Goal: Information Seeking & Learning: Learn about a topic

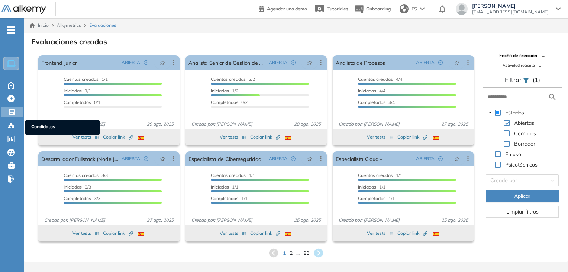
click at [1, 125] on div "Candidatos Candidatos" at bounding box center [11, 125] width 22 height 10
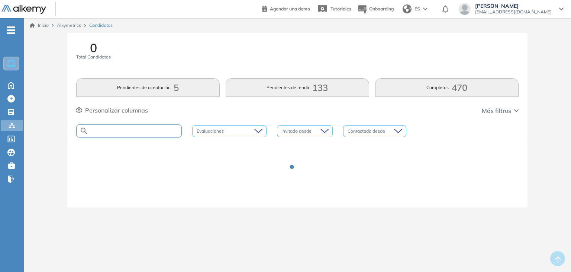
click at [116, 132] on input "text" at bounding box center [135, 131] width 93 height 6
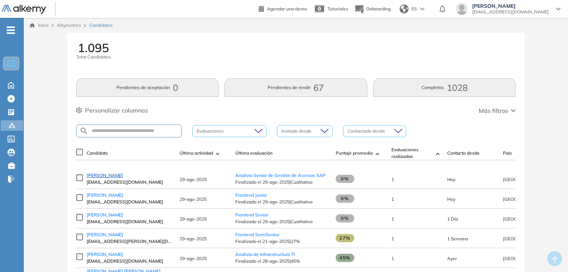
click at [98, 178] on span "[PERSON_NAME]" at bounding box center [105, 175] width 36 height 6
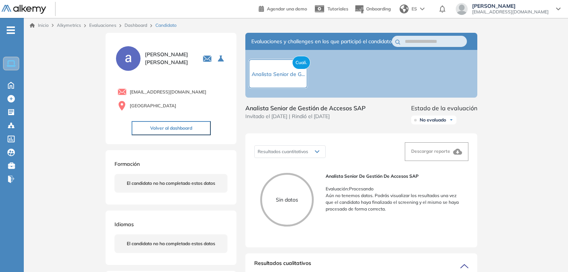
click at [439, 78] on div "Cuali. Analista Senior de G..." at bounding box center [362, 74] width 232 height 48
click at [395, 136] on div "Evaluaciones y challenges en los que participó el candidato Cuali. Analista Sen…" at bounding box center [362, 270] width 250 height 475
click at [7, 84] on icon at bounding box center [10, 84] width 13 height 9
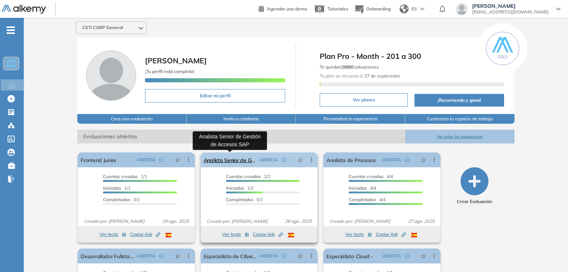
click at [241, 155] on link "Analista Senior de Gestión de Accesos SAP" at bounding box center [230, 159] width 53 height 15
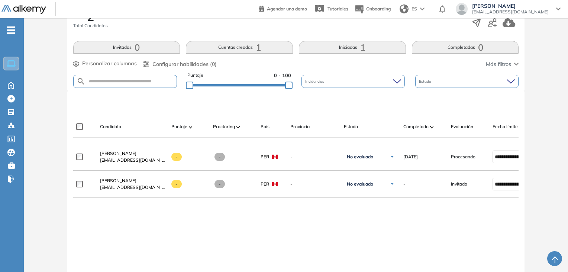
scroll to position [138, 0]
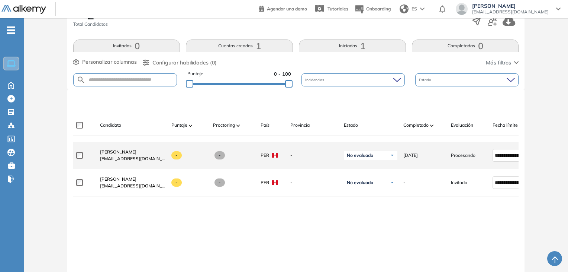
click at [111, 153] on span "Adrian Lazo" at bounding box center [118, 152] width 36 height 6
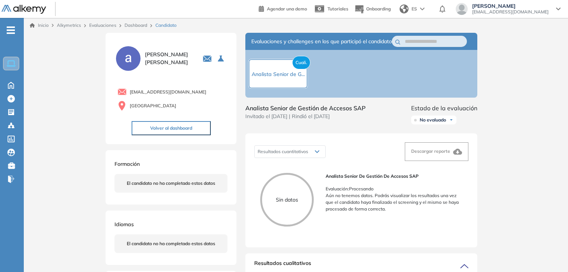
click at [309, 154] on div "Resultados cuantitativos" at bounding box center [290, 151] width 71 height 12
click at [315, 157] on div "Resultados cuantitativos" at bounding box center [290, 151] width 71 height 12
click at [323, 157] on div "Resultados cuantitativos" at bounding box center [290, 151] width 71 height 12
click at [312, 157] on div "Resultados cuantitativos" at bounding box center [290, 151] width 71 height 12
click at [183, 126] on button "Volver al dashboard" at bounding box center [171, 128] width 79 height 14
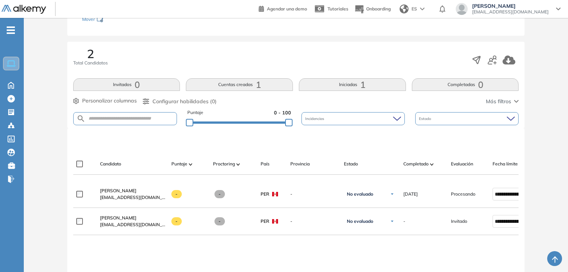
scroll to position [153, 0]
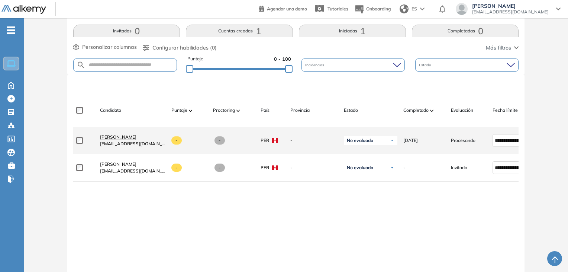
click at [102, 139] on span "Adrian Lazo" at bounding box center [118, 137] width 36 height 6
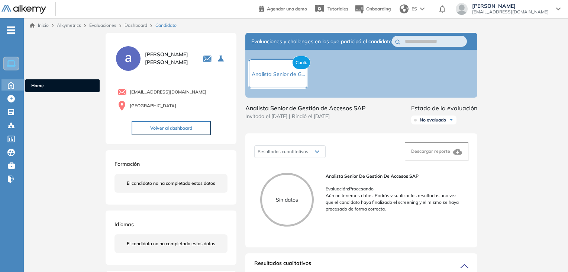
click at [9, 85] on icon at bounding box center [10, 84] width 13 height 9
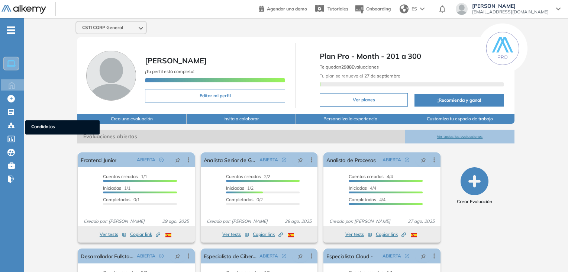
click at [7, 131] on ul "Home Home Crear Evaluación Crear Evaluación Evaluaciones Evaluaciones Candidato…" at bounding box center [12, 107] width 24 height 155
click at [12, 128] on icon at bounding box center [10, 125] width 7 height 7
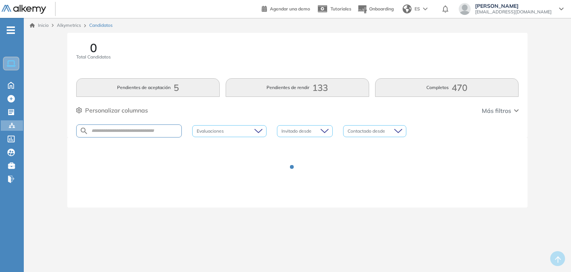
click at [113, 125] on div at bounding box center [129, 130] width 106 height 13
click at [119, 132] on input "text" at bounding box center [135, 131] width 93 height 6
type input "*"
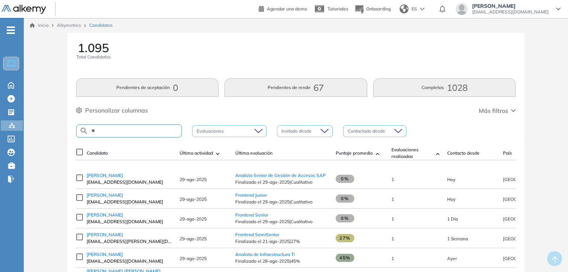
type input "*"
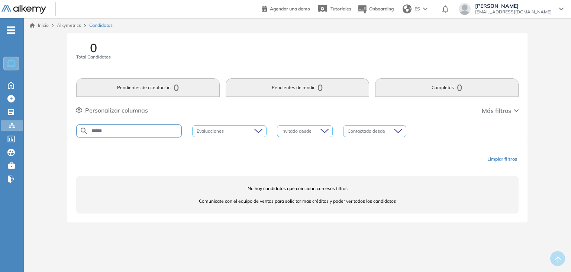
type input "******"
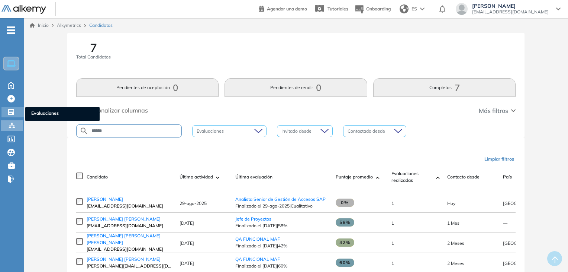
click at [11, 113] on icon at bounding box center [11, 112] width 6 height 6
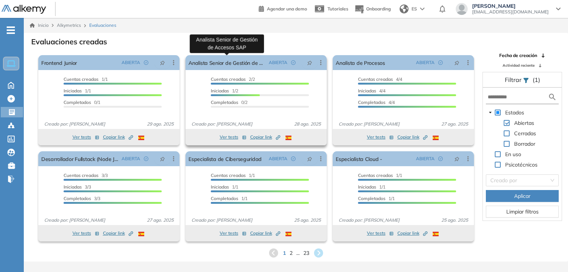
drag, startPoint x: 241, startPoint y: 66, endPoint x: 223, endPoint y: 105, distance: 43.3
click at [223, 105] on div "Completados 0/2" at bounding box center [260, 103] width 98 height 9
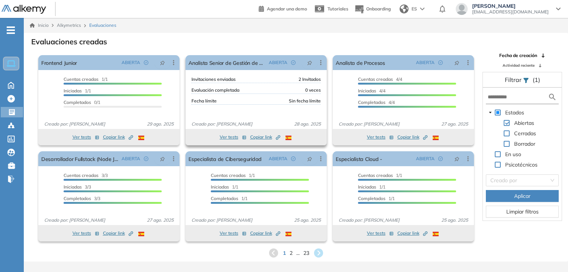
drag, startPoint x: 223, startPoint y: 105, endPoint x: 209, endPoint y: 90, distance: 20.8
click at [209, 90] on span "Evaluación completada" at bounding box center [216, 90] width 48 height 7
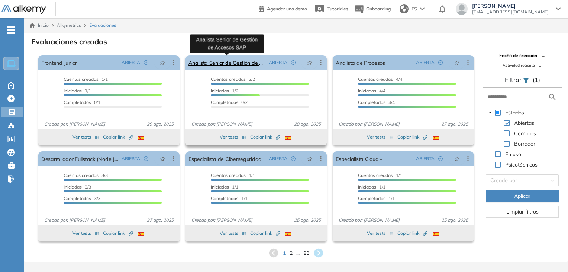
click at [251, 67] on link "Analista Senior de Gestión de Accesos SAP" at bounding box center [227, 62] width 77 height 15
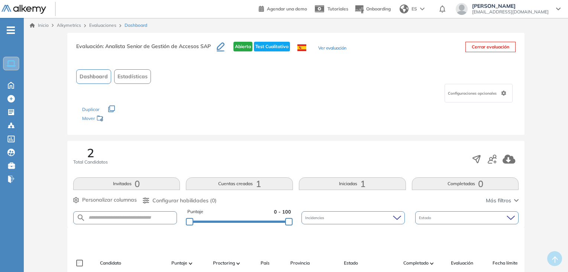
scroll to position [129, 0]
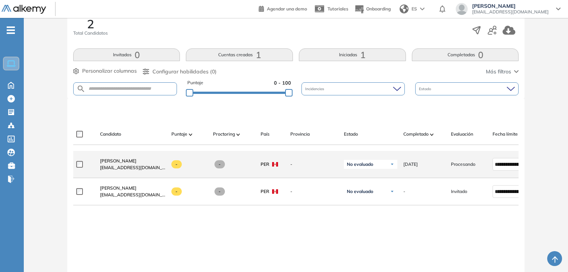
click at [386, 169] on div "No evaluado" at bounding box center [371, 164] width 54 height 9
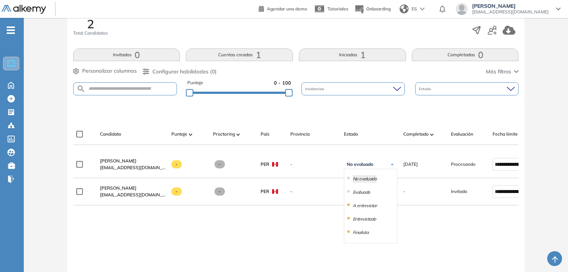
click at [415, 235] on div "**********" at bounding box center [296, 240] width 446 height 179
click at [440, 87] on div "Estado" at bounding box center [466, 88] width 103 height 13
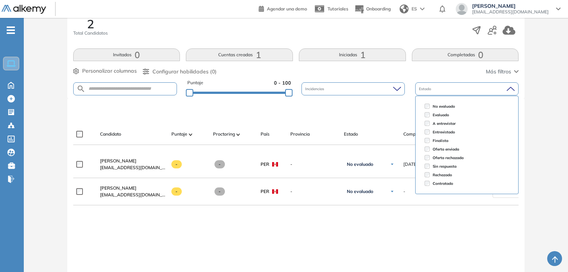
click at [391, 115] on div at bounding box center [298, 111] width 446 height 22
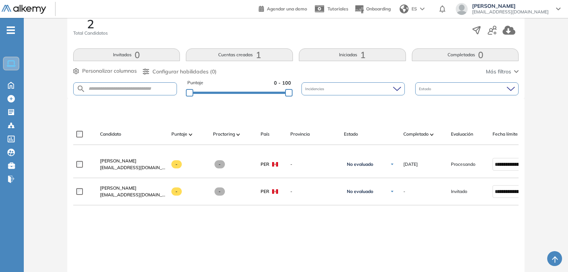
click at [255, 59] on button "Cuentas creadas 1" at bounding box center [239, 54] width 107 height 13
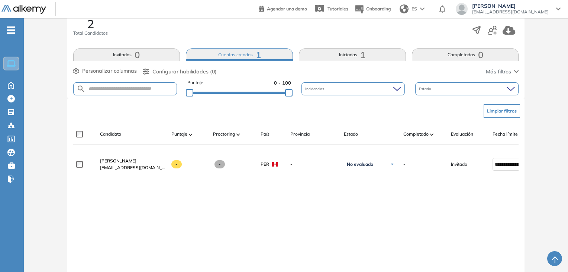
click at [365, 55] on span "1" at bounding box center [362, 55] width 5 height 0
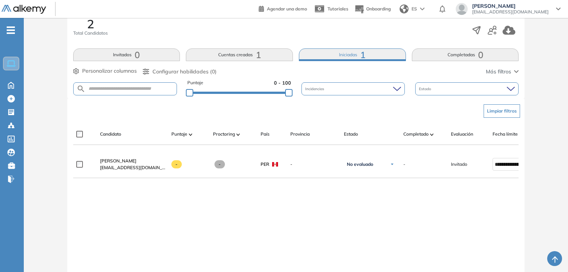
click at [220, 60] on button "Cuentas creadas 1" at bounding box center [239, 54] width 107 height 13
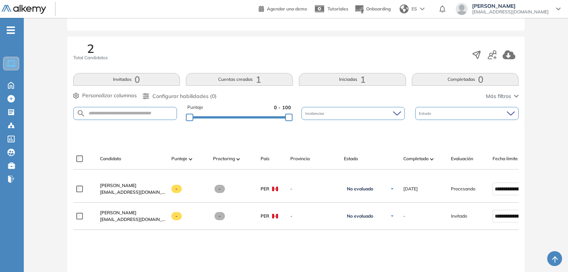
scroll to position [109, 0]
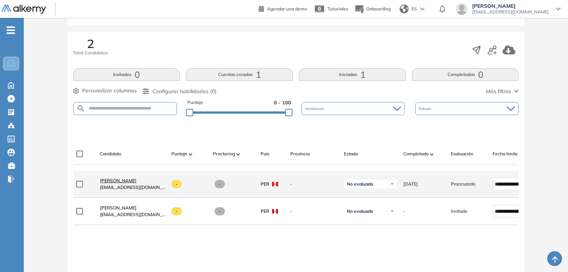
click at [109, 182] on span "Adrian Lazo" at bounding box center [118, 180] width 36 height 6
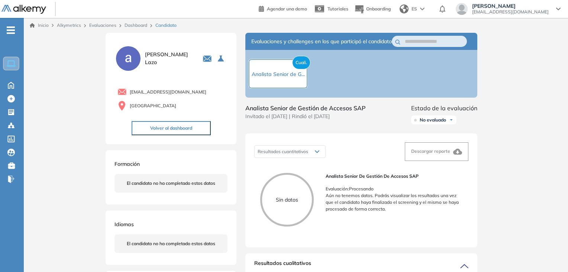
scroll to position [13, 0]
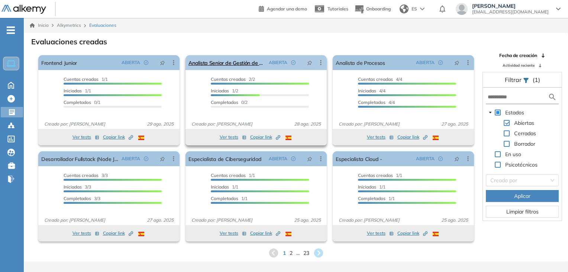
click at [246, 64] on link "Analista Senior de Gestión de Accesos SAP" at bounding box center [227, 62] width 77 height 15
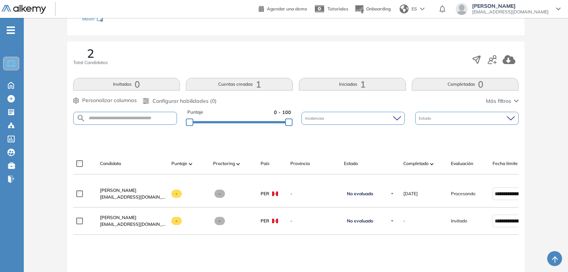
scroll to position [94, 0]
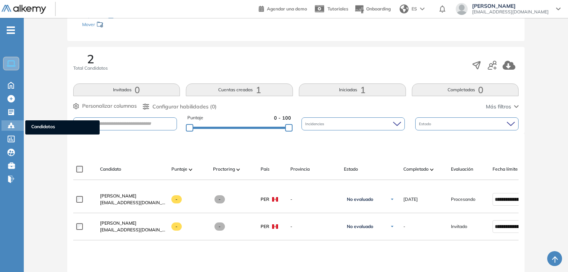
click at [10, 122] on icon at bounding box center [10, 125] width 7 height 7
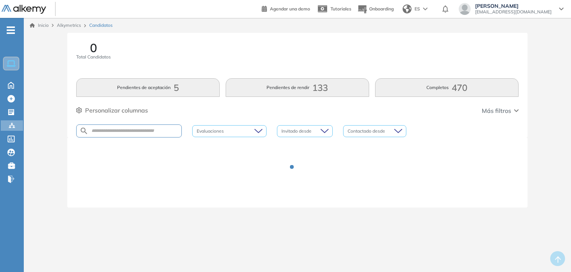
click at [112, 134] on div at bounding box center [129, 130] width 106 height 13
click at [109, 132] on input "text" at bounding box center [135, 131] width 93 height 6
type input "**"
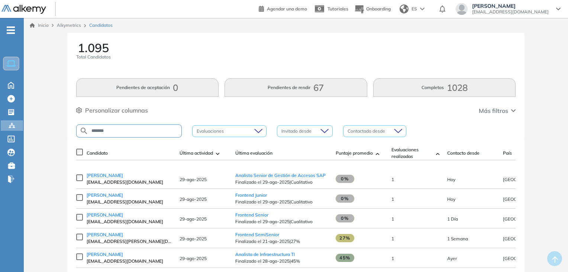
type input "*******"
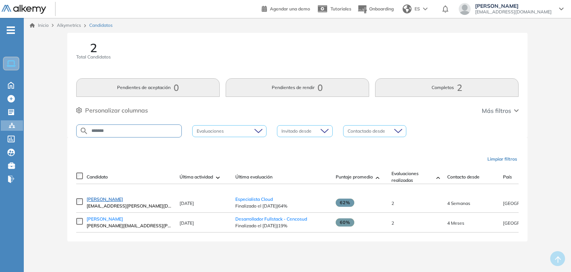
click at [107, 201] on span "Julio Janampa" at bounding box center [105, 199] width 36 height 6
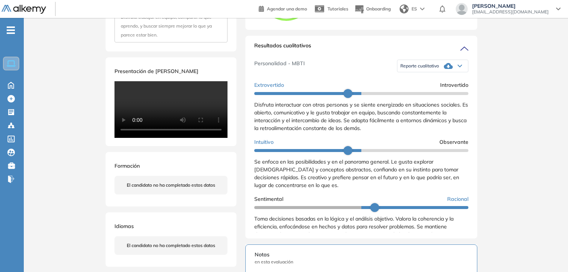
click at [548, 103] on div "Inicio Alkymetrics Evaluaciones Dashboard Candidato Duración : 00:00:00 Cantida…" at bounding box center [296, 136] width 545 height 633
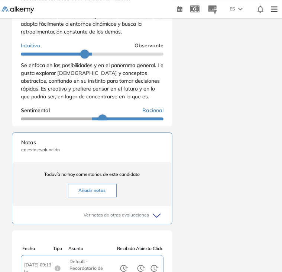
scroll to position [863, 0]
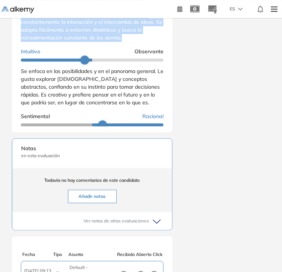
drag, startPoint x: 21, startPoint y: 68, endPoint x: 123, endPoint y: 108, distance: 109.8
click at [123, 42] on div "Disfruta interactuar con otras personas y se siente energizado en situaciones s…" at bounding box center [92, 18] width 143 height 47
copy span "Disfruta interactuar con otras personas y se siente energizado en situaciones s…"
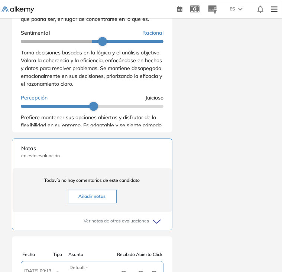
scroll to position [84, 0]
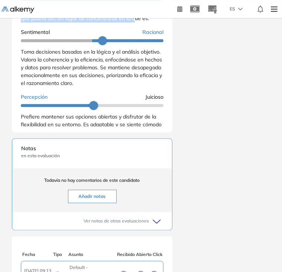
drag, startPoint x: 22, startPoint y: 59, endPoint x: 140, endPoint y: 93, distance: 122.7
click at [140, 22] on div "Se enfoca en las posibilidades y en el panorama general. Le gusta explorar nuev…" at bounding box center [92, 2] width 143 height 39
copy span "Se enfoca en las posibilidades y en el panorama general. Le gusta explorar nuev…"
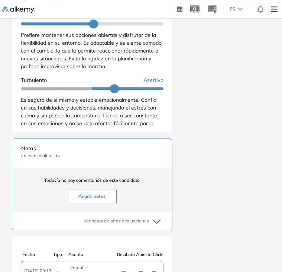
scroll to position [163, 0]
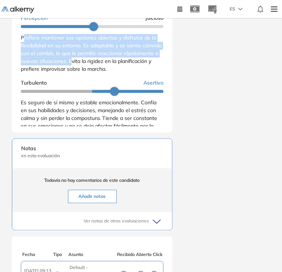
drag, startPoint x: 22, startPoint y: 109, endPoint x: 110, endPoint y: 137, distance: 91.6
click at [110, 73] on div "Prefiere mantener sus opciones abiertas y disfrutar de la flexibilidad en su en…" at bounding box center [92, 53] width 143 height 39
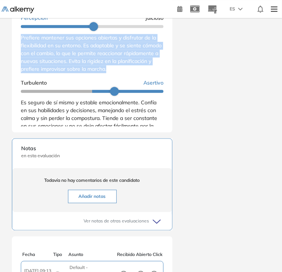
drag, startPoint x: 148, startPoint y: 142, endPoint x: 20, endPoint y: 112, distance: 131.7
click at [20, 112] on div "Resultados cualitativos Personalidad - MBTI Reporte cualitativo Reporte con Afi…" at bounding box center [92, 31] width 161 height 202
copy span "Prefiere mantener sus opciones abiertas y disfrutar de la flexibilidad en su en…"
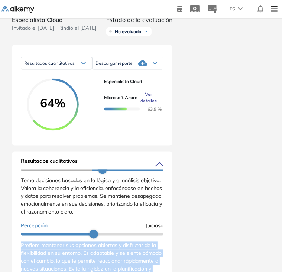
scroll to position [647, 0]
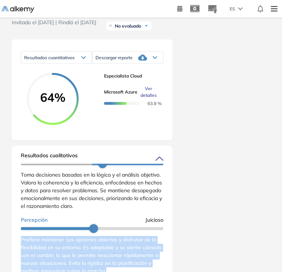
click at [148, 99] on span "Ver detalles" at bounding box center [149, 92] width 16 height 13
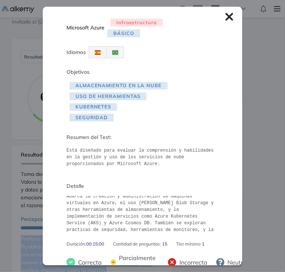
scroll to position [0, 0]
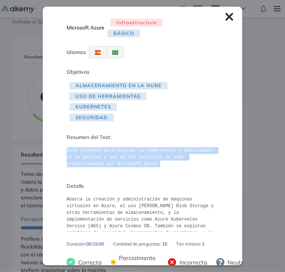
drag, startPoint x: 65, startPoint y: 148, endPoint x: 126, endPoint y: 164, distance: 63.0
click at [126, 164] on div "Microsoft Azure Infraestructura Básico Idiomas Objetivos Almacenamiento en la N…" at bounding box center [143, 136] width 200 height 258
copy pre "Está diseñado para evaluar la comprensión y habilidades en la gestión y uso de …"
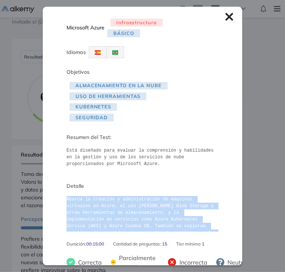
drag, startPoint x: 156, startPoint y: 221, endPoint x: 65, endPoint y: 199, distance: 93.8
click at [65, 199] on div "Microsoft Azure Infraestructura Básico Idiomas Objetivos Almacenamiento en la N…" at bounding box center [143, 136] width 200 height 258
copy pre "Abarca la creación y administración de máquinas virtuales en Azure, el uso de A…"
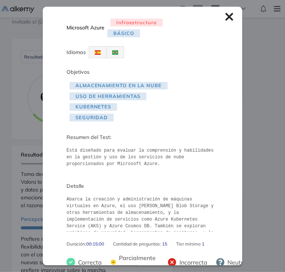
click at [225, 17] on icon at bounding box center [229, 17] width 8 height 8
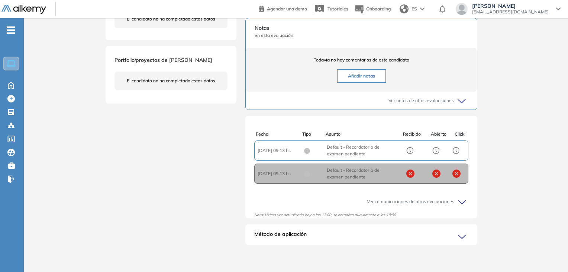
scroll to position [131, 0]
